Goal: Task Accomplishment & Management: Use online tool/utility

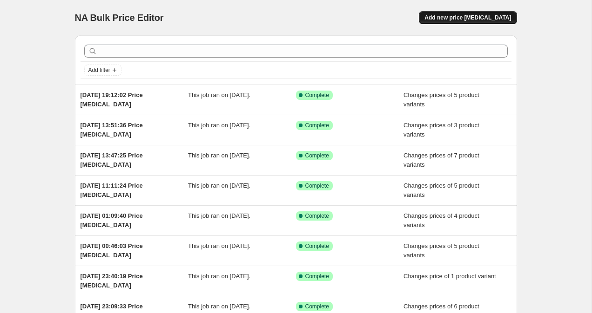
click at [457, 17] on span "Add new price [MEDICAL_DATA]" at bounding box center [467, 17] width 87 height 7
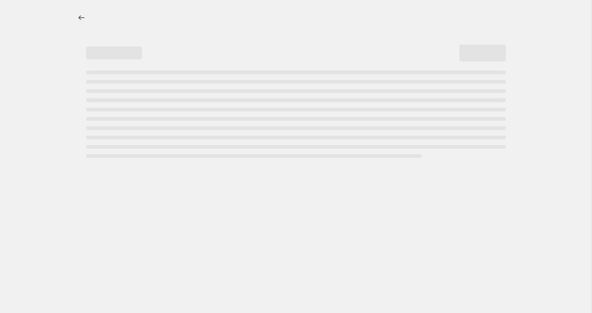
select select "percentage"
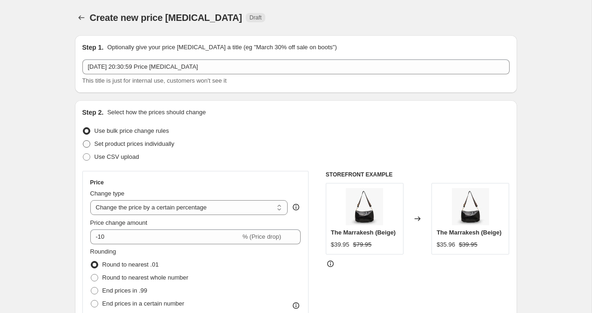
click at [85, 145] on span at bounding box center [86, 143] width 7 height 7
click at [83, 141] on input "Set product prices individually" at bounding box center [83, 140] width 0 height 0
radio input "true"
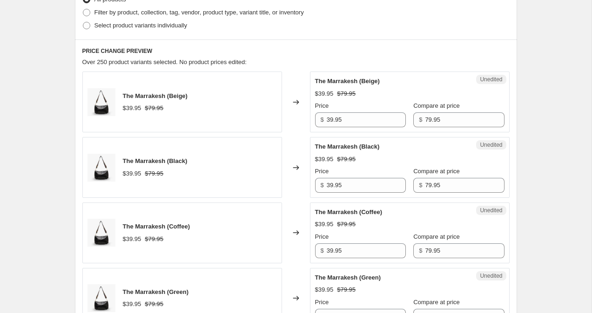
scroll to position [243, 0]
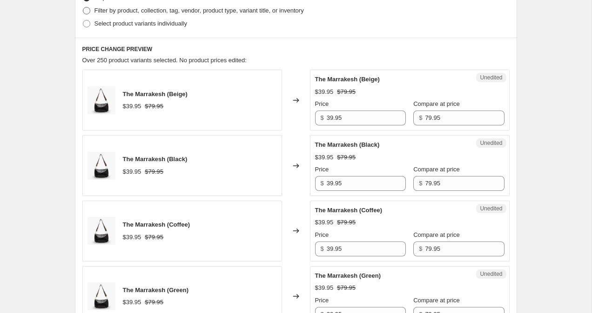
click at [86, 12] on span at bounding box center [86, 10] width 7 height 7
click at [83, 7] on input "Filter by product, collection, tag, vendor, product type, variant title, or inv…" at bounding box center [83, 7] width 0 height 0
radio input "true"
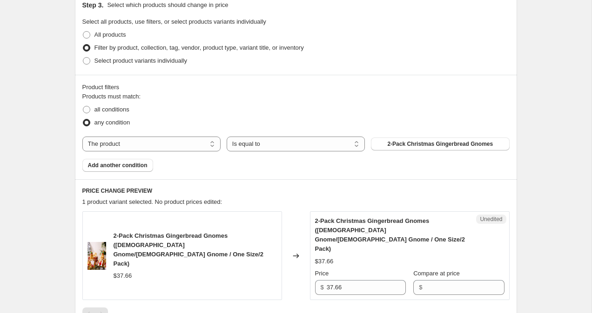
scroll to position [273, 0]
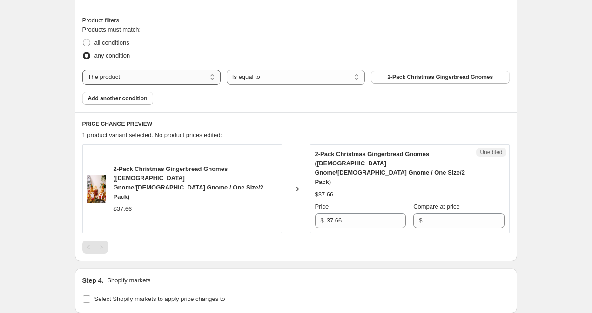
click at [184, 77] on select "The product The product's collection The product's tag The product's vendor The…" at bounding box center [151, 77] width 138 height 15
select select "collection"
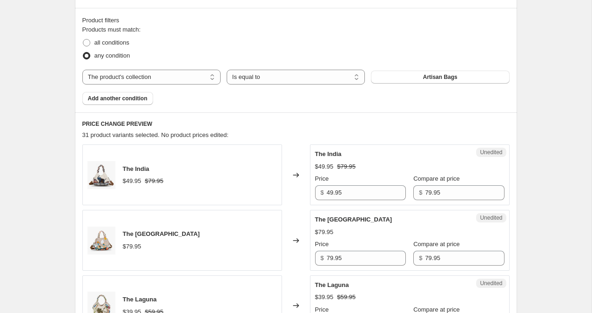
click at [391, 83] on button "Artisan Bags" at bounding box center [440, 77] width 138 height 13
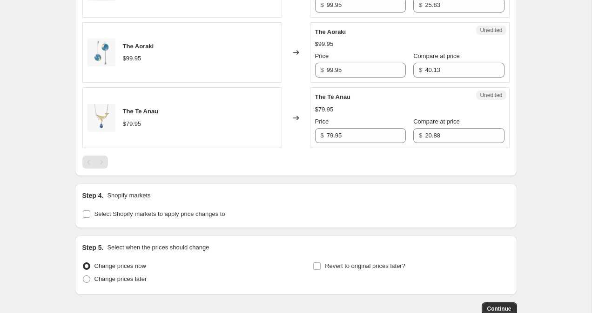
scroll to position [717, 0]
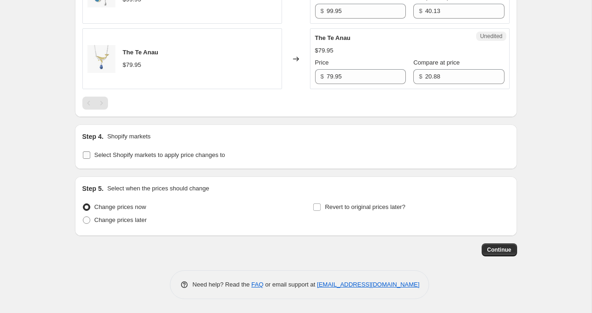
click at [85, 157] on input "Select Shopify markets to apply price changes to" at bounding box center [86, 155] width 7 height 7
checkbox input "true"
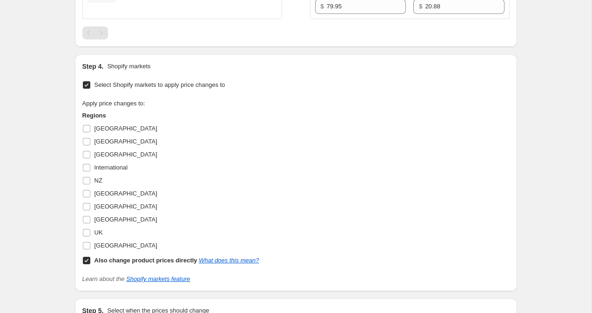
scroll to position [790, 0]
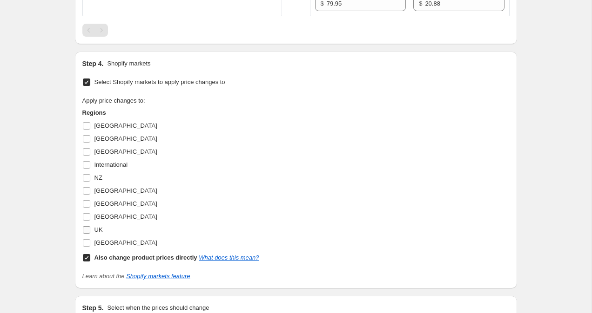
click at [85, 233] on input "UK" at bounding box center [86, 229] width 7 height 7
checkbox input "true"
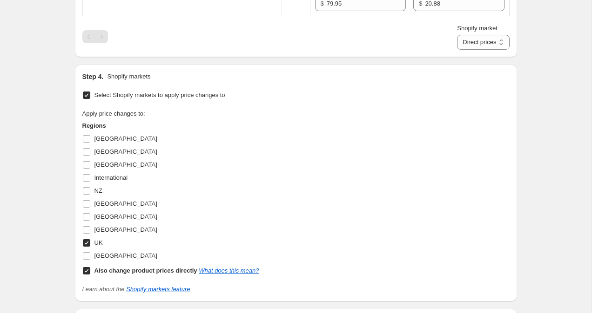
click at [84, 273] on input "Also change product prices directly What does this mean?" at bounding box center [86, 270] width 7 height 7
checkbox input "false"
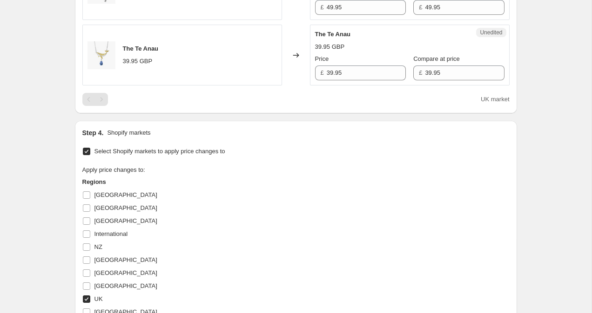
scroll to position [745, 0]
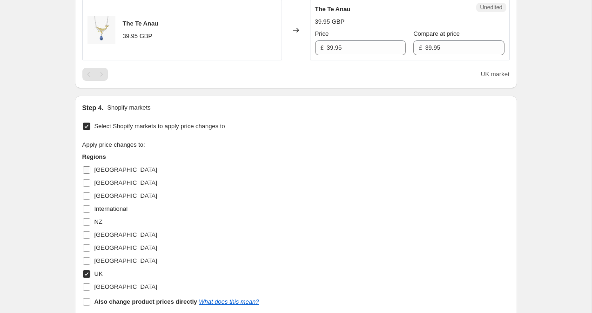
click at [86, 172] on input "[GEOGRAPHIC_DATA]" at bounding box center [86, 169] width 7 height 7
checkbox input "true"
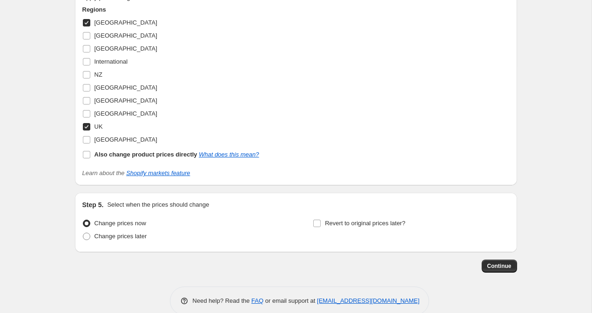
click at [85, 128] on input "UK" at bounding box center [86, 126] width 7 height 7
checkbox input "false"
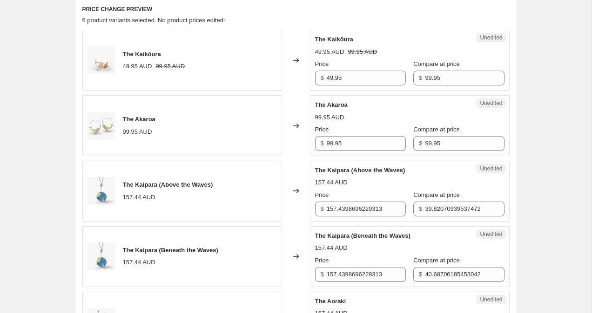
scroll to position [399, 0]
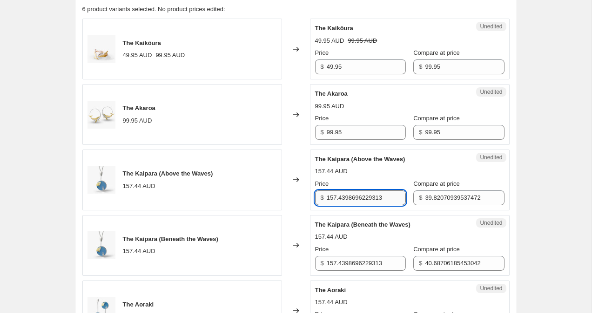
drag, startPoint x: 391, startPoint y: 199, endPoint x: 331, endPoint y: 197, distance: 60.5
click at [331, 197] on input "157.4398696229313" at bounding box center [365, 198] width 79 height 15
drag, startPoint x: 369, startPoint y: 198, endPoint x: 299, endPoint y: 198, distance: 70.2
click at [299, 198] on div "The Kaipara (Above the Waves) 157.44 AUD Changed to Unedited The Kaipara (Above…" at bounding box center [295, 180] width 427 height 61
type input "129.95"
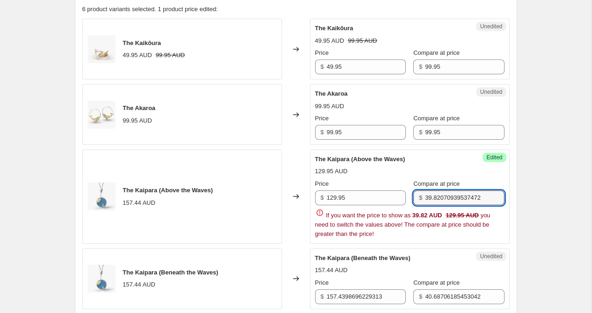
drag, startPoint x: 416, startPoint y: 198, endPoint x: 513, endPoint y: 201, distance: 96.8
click at [513, 201] on div "PRICE CHANGE PREVIEW 6 product variants selected. 1 product price edited: The K…" at bounding box center [296, 228] width 442 height 482
paste input "129.95"
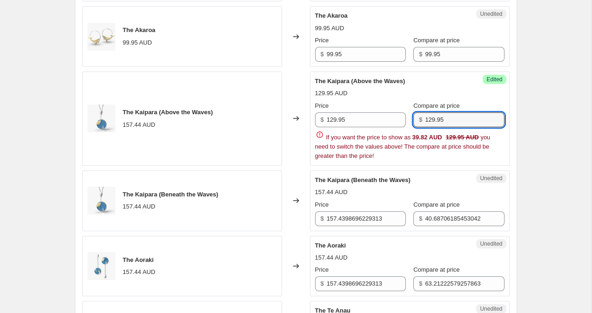
scroll to position [481, 0]
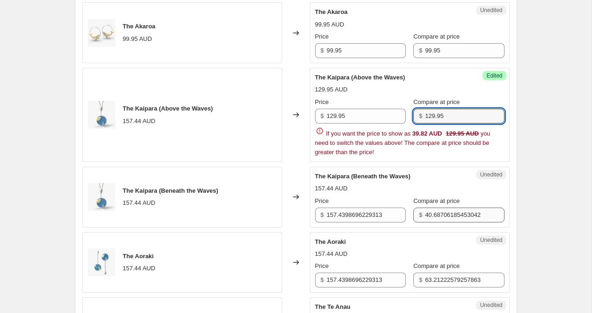
type input "129.95"
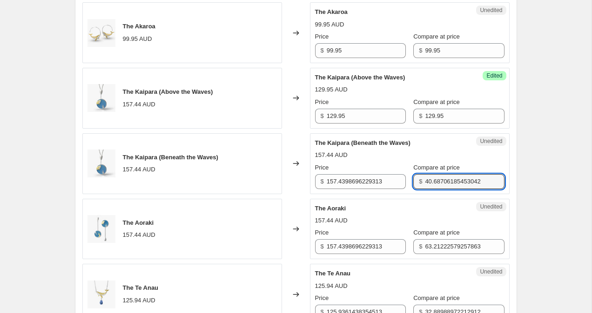
drag, startPoint x: 418, startPoint y: 212, endPoint x: 409, endPoint y: 176, distance: 36.9
click at [413, 176] on div "$ 40.68706185453042" at bounding box center [458, 181] width 91 height 15
paste input "129.95"
type input "129.95"
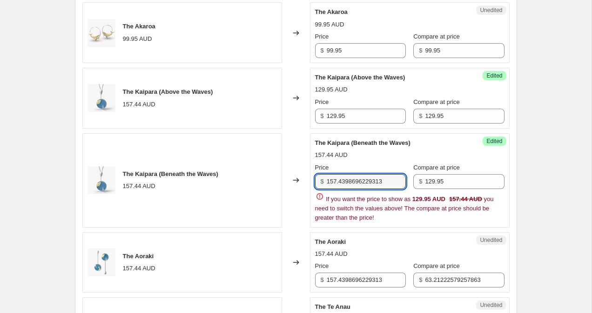
drag, startPoint x: 388, startPoint y: 180, endPoint x: 308, endPoint y: 175, distance: 80.2
click at [308, 175] on div "The Kaipara (Beneath the Waves) 157.44 AUD Changed to Success Edited The Kaipar…" at bounding box center [295, 180] width 427 height 94
paste input "29.95"
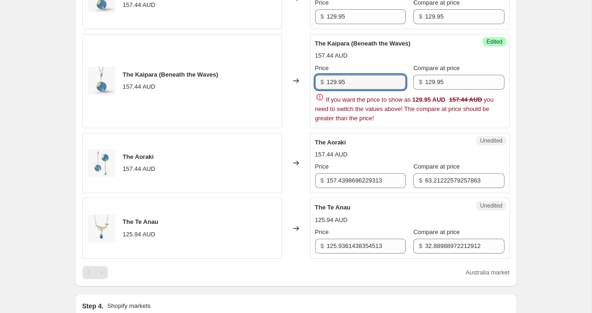
scroll to position [587, 0]
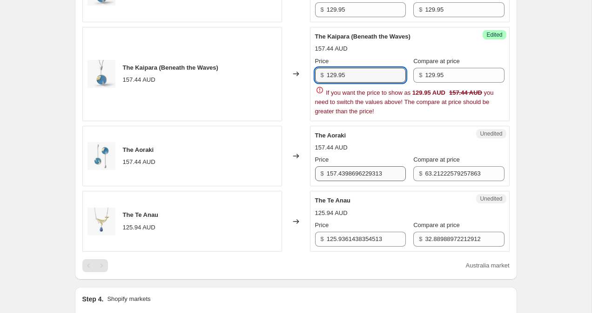
type input "129.95"
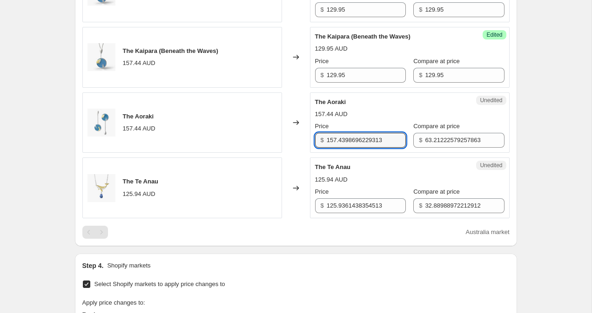
drag, startPoint x: 391, startPoint y: 174, endPoint x: 319, endPoint y: 137, distance: 81.7
click at [319, 137] on div "$ 157.4398696229313" at bounding box center [360, 140] width 91 height 15
paste input "29.95"
type input "129.95"
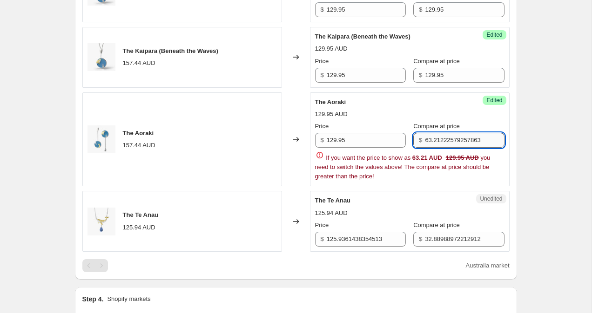
drag, startPoint x: 480, startPoint y: 141, endPoint x: 448, endPoint y: 135, distance: 32.2
click at [448, 135] on input "63.21222579257863" at bounding box center [464, 140] width 79 height 15
drag, startPoint x: 475, startPoint y: 140, endPoint x: 417, endPoint y: 139, distance: 58.1
click at [417, 139] on div "$ 63.21222579257863" at bounding box center [458, 140] width 91 height 15
paste input "129.95"
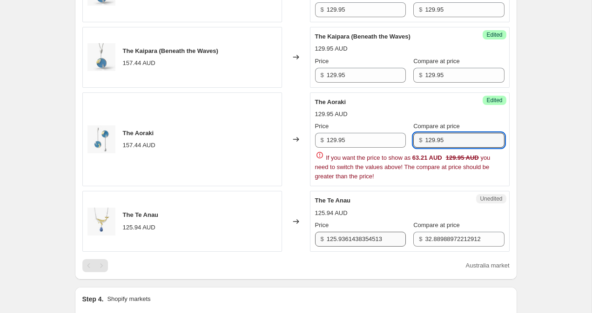
type input "129.95"
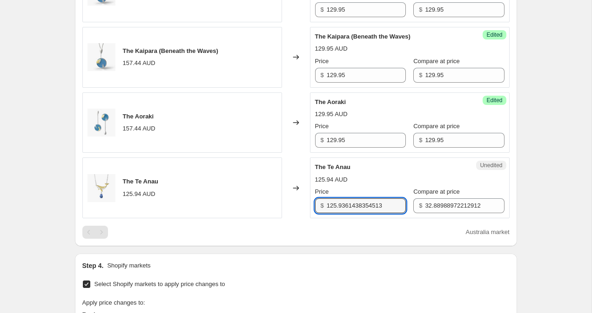
drag, startPoint x: 390, startPoint y: 240, endPoint x: 320, endPoint y: 205, distance: 78.0
click at [319, 205] on div "$ 125.9361438354513" at bounding box center [360, 206] width 91 height 15
type input "99.95"
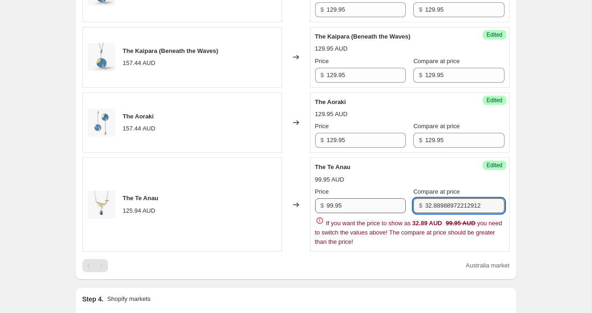
drag, startPoint x: 483, startPoint y: 205, endPoint x: 405, endPoint y: 199, distance: 77.9
click at [405, 199] on div "Price $ 99.95 Compare at price $ 32.88988972212912" at bounding box center [409, 200] width 189 height 26
type input "2"
type input "99.95"
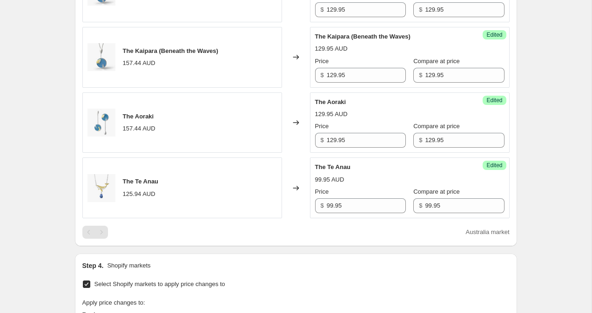
click at [556, 155] on div "Create new price [MEDICAL_DATA]. This page is ready Create new price [MEDICAL_D…" at bounding box center [295, 24] width 591 height 1223
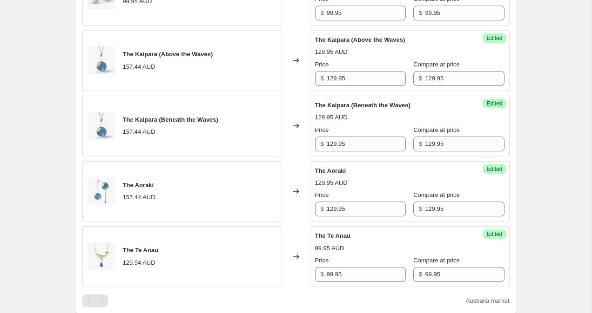
scroll to position [892, 0]
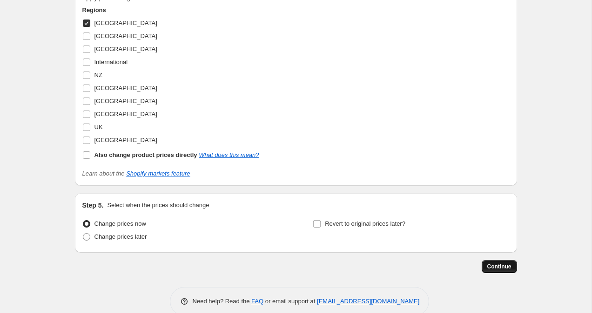
click at [497, 271] on button "Continue" at bounding box center [498, 266] width 35 height 13
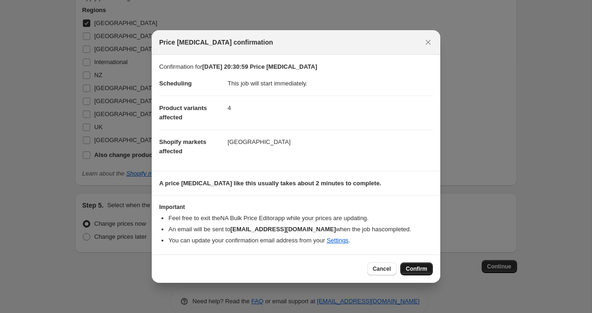
click at [427, 273] on button "Confirm" at bounding box center [416, 269] width 33 height 13
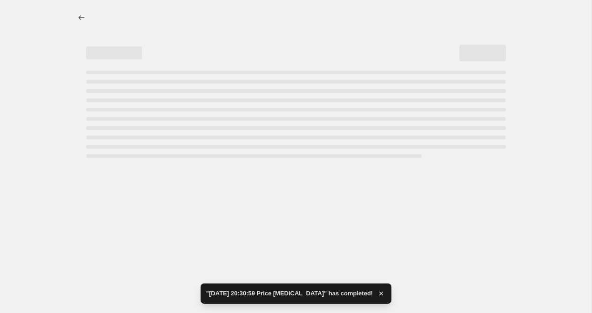
select select "collection"
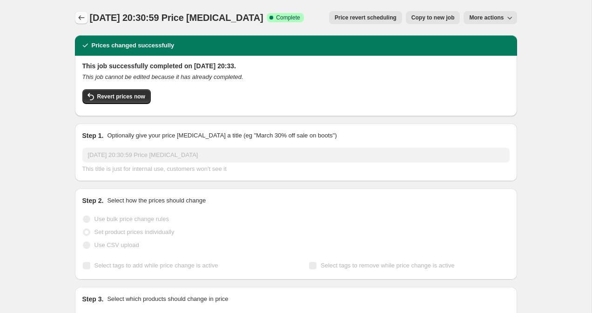
click at [78, 14] on icon "Price change jobs" at bounding box center [81, 17] width 9 height 9
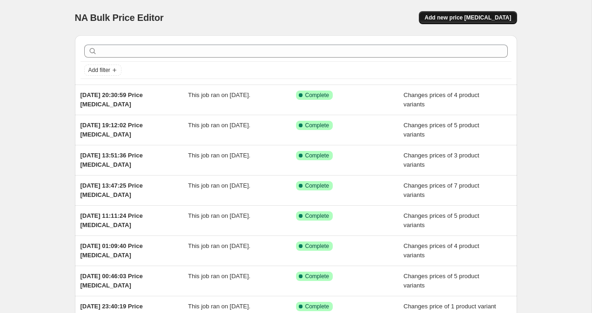
click at [447, 18] on span "Add new price [MEDICAL_DATA]" at bounding box center [467, 17] width 87 height 7
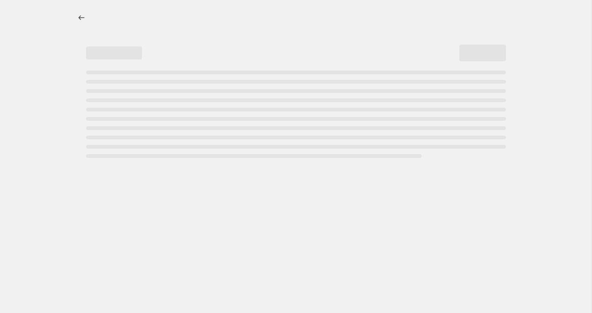
select select "percentage"
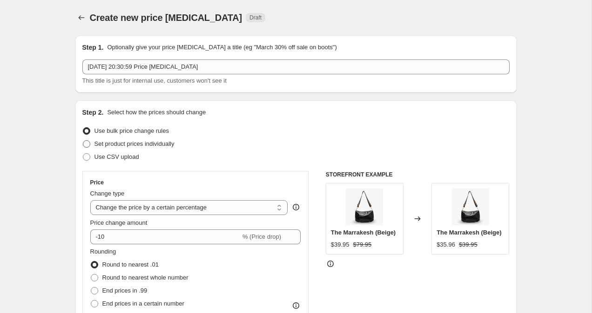
click at [83, 144] on span at bounding box center [86, 143] width 7 height 7
click at [83, 141] on input "Set product prices individually" at bounding box center [83, 140] width 0 height 0
radio input "true"
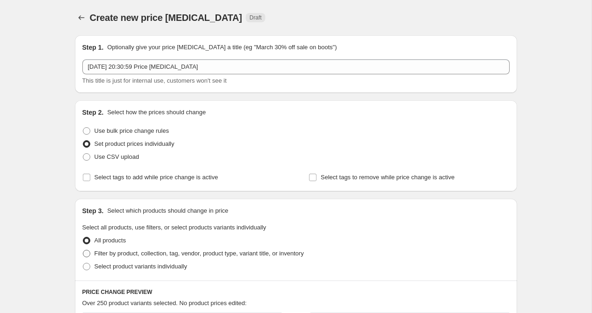
click at [85, 253] on span at bounding box center [86, 253] width 7 height 7
click at [83, 251] on input "Filter by product, collection, tag, vendor, product type, variant title, or inv…" at bounding box center [83, 250] width 0 height 0
radio input "true"
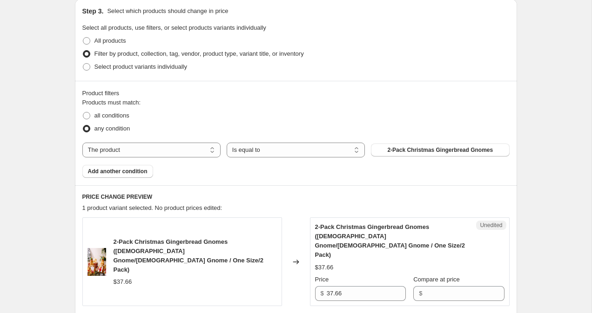
scroll to position [221, 0]
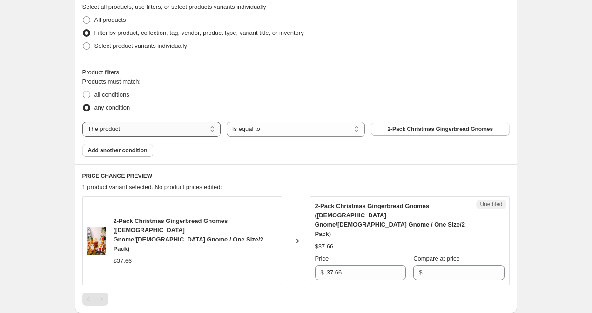
click at [159, 133] on select "The product The product's collection The product's tag The product's vendor The…" at bounding box center [151, 129] width 138 height 15
select select "collection"
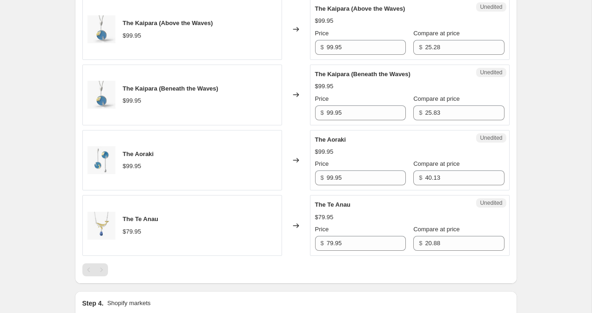
scroll to position [717, 0]
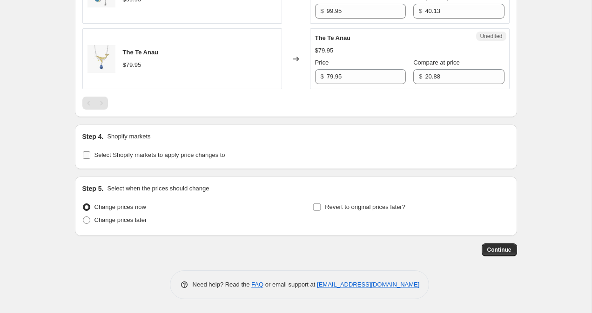
click at [87, 159] on input "Select Shopify markets to apply price changes to" at bounding box center [86, 155] width 7 height 7
checkbox input "true"
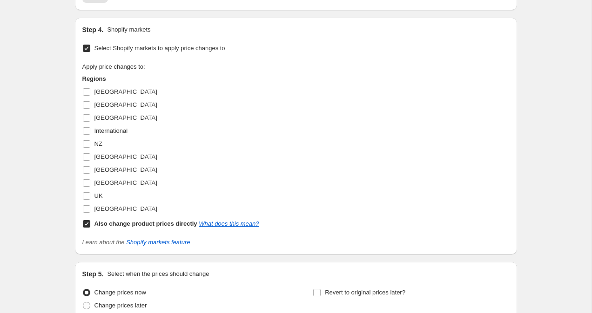
scroll to position [852, 0]
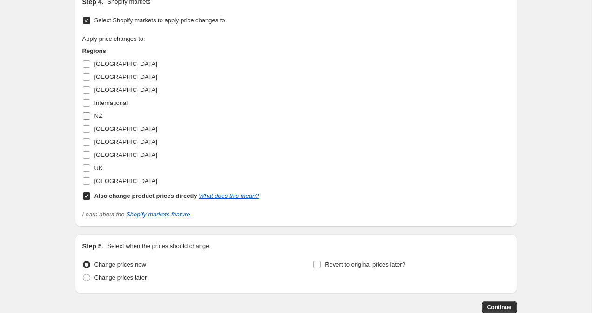
click at [90, 119] on span at bounding box center [86, 116] width 8 height 8
click at [90, 119] on input "NZ" at bounding box center [86, 116] width 7 height 7
checkbox input "true"
click at [87, 196] on input "Also change product prices directly What does this mean?" at bounding box center [86, 196] width 7 height 7
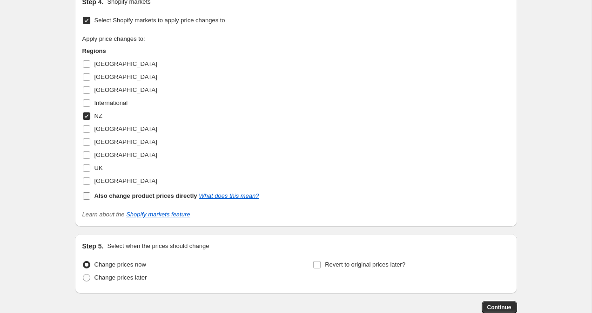
checkbox input "false"
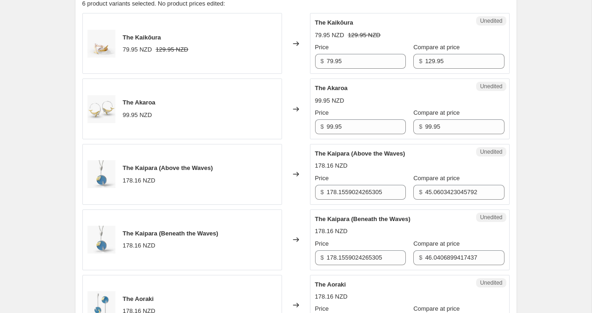
scroll to position [399, 0]
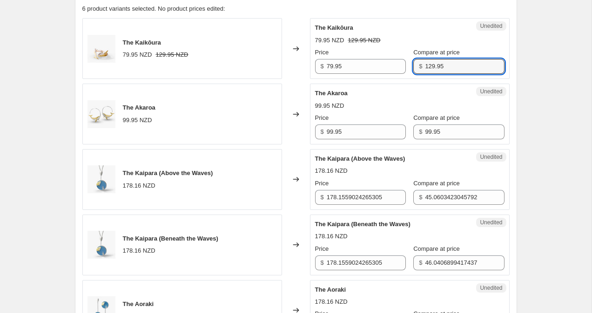
drag, startPoint x: 423, startPoint y: 66, endPoint x: 404, endPoint y: 63, distance: 18.8
click at [413, 64] on div "$ 129.95" at bounding box center [458, 66] width 91 height 15
type input "99.95"
click at [566, 62] on div "Create new price [MEDICAL_DATA]. This page is ready Create new price [MEDICAL_D…" at bounding box center [295, 212] width 591 height 1223
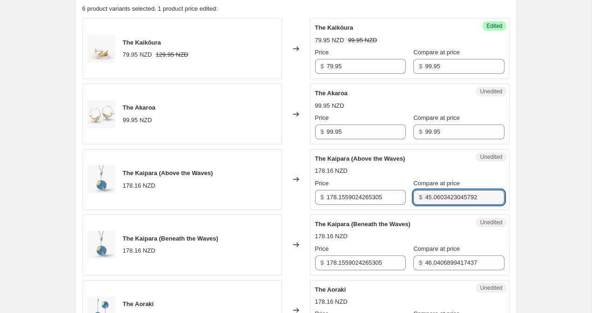
drag, startPoint x: 475, startPoint y: 195, endPoint x: 341, endPoint y: 186, distance: 134.7
click at [341, 186] on div "Price $ 178.1559024265305 Compare at price $ 45.0603423045792" at bounding box center [409, 192] width 189 height 26
drag, startPoint x: 452, startPoint y: 197, endPoint x: 393, endPoint y: 194, distance: 59.1
click at [393, 194] on div "Price $ 178.1559024265305 Compare at price $ 129.95" at bounding box center [409, 192] width 189 height 26
type input "129.95"
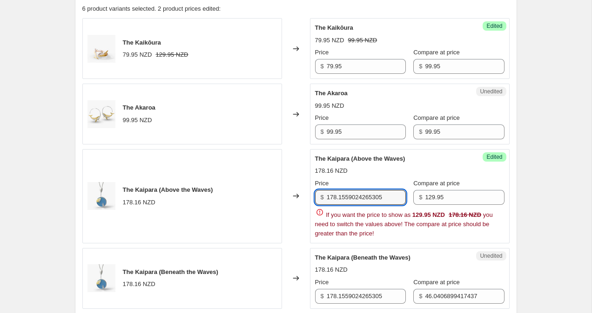
drag, startPoint x: 392, startPoint y: 198, endPoint x: 307, endPoint y: 188, distance: 85.2
click at [307, 188] on div "The Kaipara (Above the Waves) 178.16 NZD Changed to Success Edited The Kaipara …" at bounding box center [295, 196] width 427 height 94
paste input "29.9"
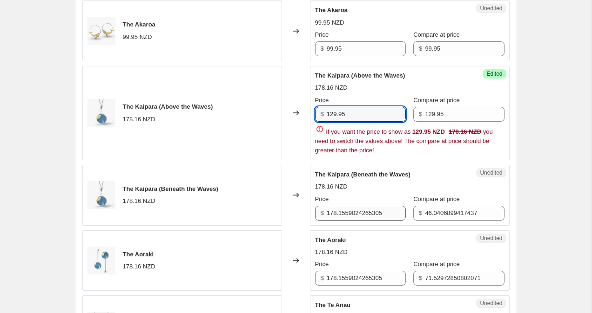
scroll to position [483, 0]
type input "129.95"
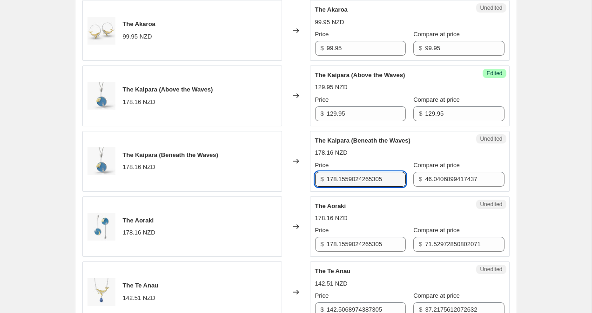
drag, startPoint x: 390, startPoint y: 212, endPoint x: 308, endPoint y: 174, distance: 90.7
click at [308, 174] on div "The Kaipara (Beneath the Waves) 178.16 NZD Changed to Unedited The Kaipara (Ben…" at bounding box center [295, 161] width 427 height 61
paste input "29.9"
type input "129.95"
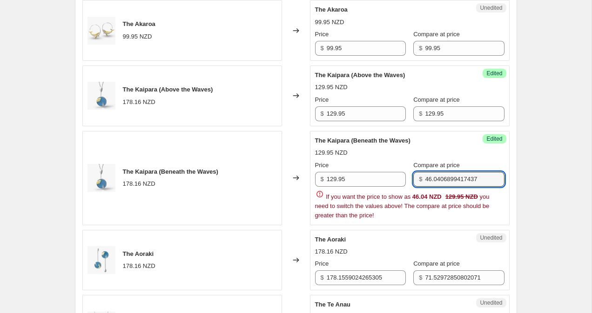
drag, startPoint x: 476, startPoint y: 179, endPoint x: 436, endPoint y: 165, distance: 41.9
click at [436, 165] on div "Compare at price $ 46.0406899417437" at bounding box center [458, 174] width 91 height 26
drag, startPoint x: 492, startPoint y: 176, endPoint x: 404, endPoint y: 173, distance: 88.4
click at [404, 173] on div "Price $ 129.95 Compare at price $ 46.0406899417437" at bounding box center [409, 174] width 189 height 26
paste input "129.95"
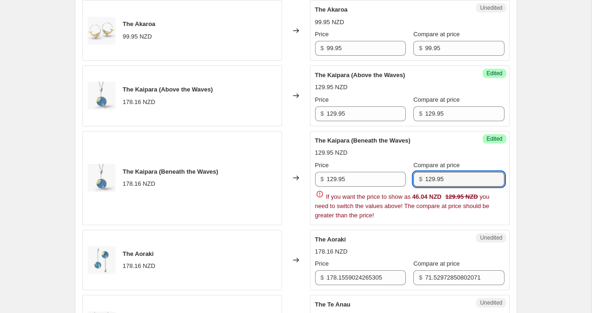
type input "129.95"
click at [553, 154] on div "Create new price [MEDICAL_DATA]. This page is ready Create new price [MEDICAL_D…" at bounding box center [295, 145] width 591 height 1256
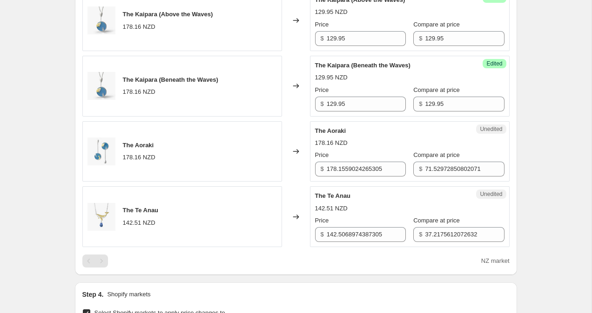
scroll to position [630, 0]
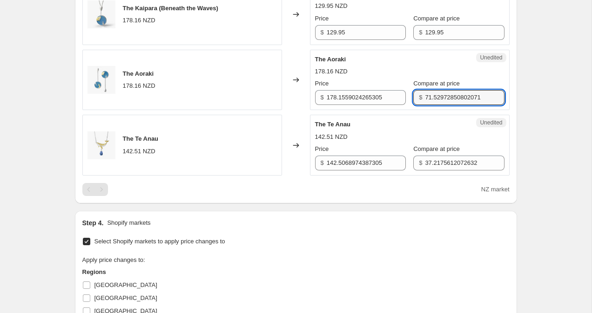
drag, startPoint x: 479, startPoint y: 96, endPoint x: 411, endPoint y: 88, distance: 69.3
click at [413, 88] on div "Compare at price $ 71.52972850802071" at bounding box center [458, 92] width 91 height 26
paste input "129.95"
type input "129.95"
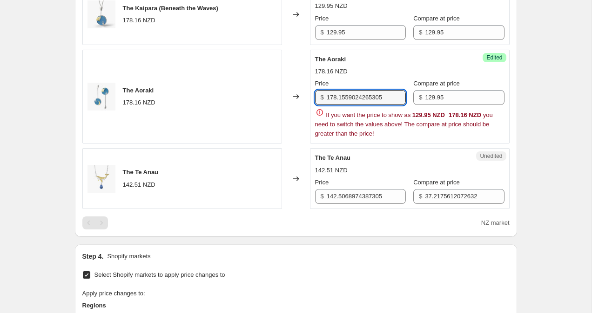
drag, startPoint x: 388, startPoint y: 97, endPoint x: 317, endPoint y: 91, distance: 71.9
click at [317, 91] on div "$ 178.1559024265305" at bounding box center [360, 97] width 91 height 15
paste input "29.9"
type input "129.95"
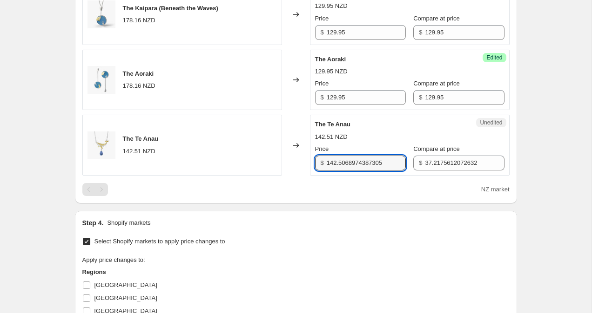
drag, startPoint x: 393, startPoint y: 163, endPoint x: 273, endPoint y: 159, distance: 120.1
click at [276, 160] on div "The Te Anau 142.51 NZD Changed to Unedited The Te Anau 142.51 NZD Price $ 142.5…" at bounding box center [295, 145] width 427 height 61
type input "99.95"
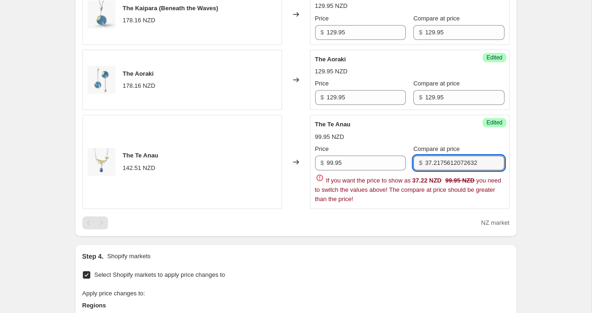
drag, startPoint x: 476, startPoint y: 163, endPoint x: 377, endPoint y: 139, distance: 101.5
click at [379, 139] on div "The Te Anau 99.95 NZD Price $ 99.95 Compare at price $ 37.2175612072632 If you …" at bounding box center [409, 162] width 189 height 84
type input "2"
type input "99.95"
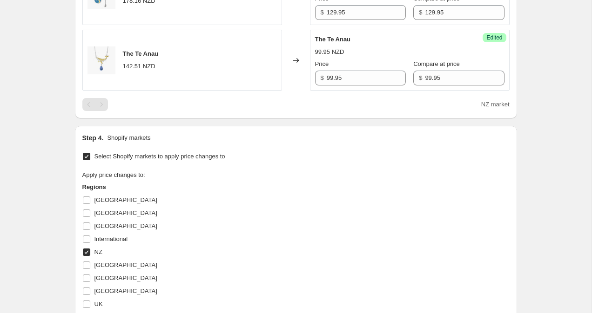
scroll to position [869, 0]
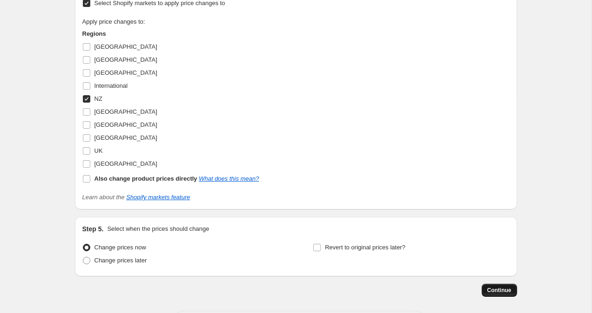
click at [490, 288] on span "Continue" at bounding box center [499, 290] width 24 height 7
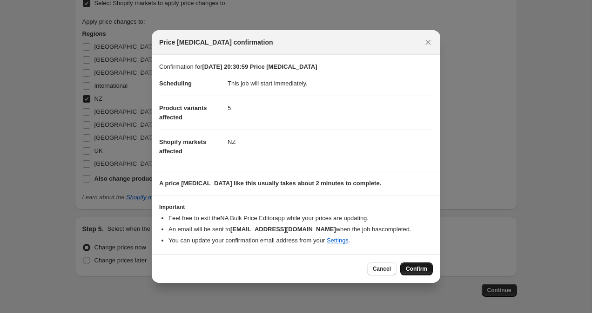
click at [420, 270] on span "Confirm" at bounding box center [416, 269] width 21 height 7
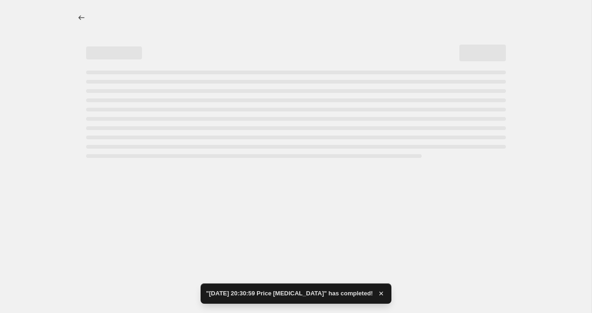
select select "collection"
